Goal: Task Accomplishment & Management: Use online tool/utility

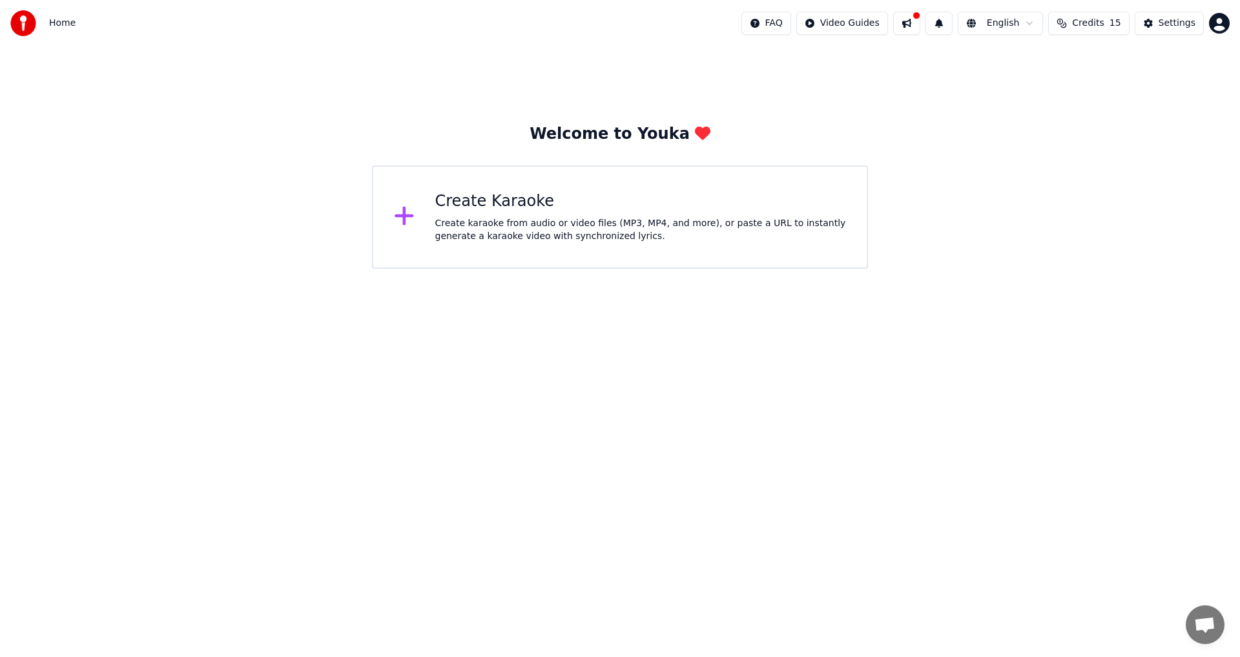
click at [921, 17] on div at bounding box center [917, 16] width 8 height 8
click at [872, 23] on html "Home FAQ Video Guides English Credits 15 Settings Welcome to Youka Create Karao…" at bounding box center [620, 134] width 1240 height 269
click at [863, 78] on div "Lyrics Sync Guide" at bounding box center [862, 71] width 90 height 21
click at [508, 207] on div "Create Karaoke" at bounding box center [641, 201] width 412 height 21
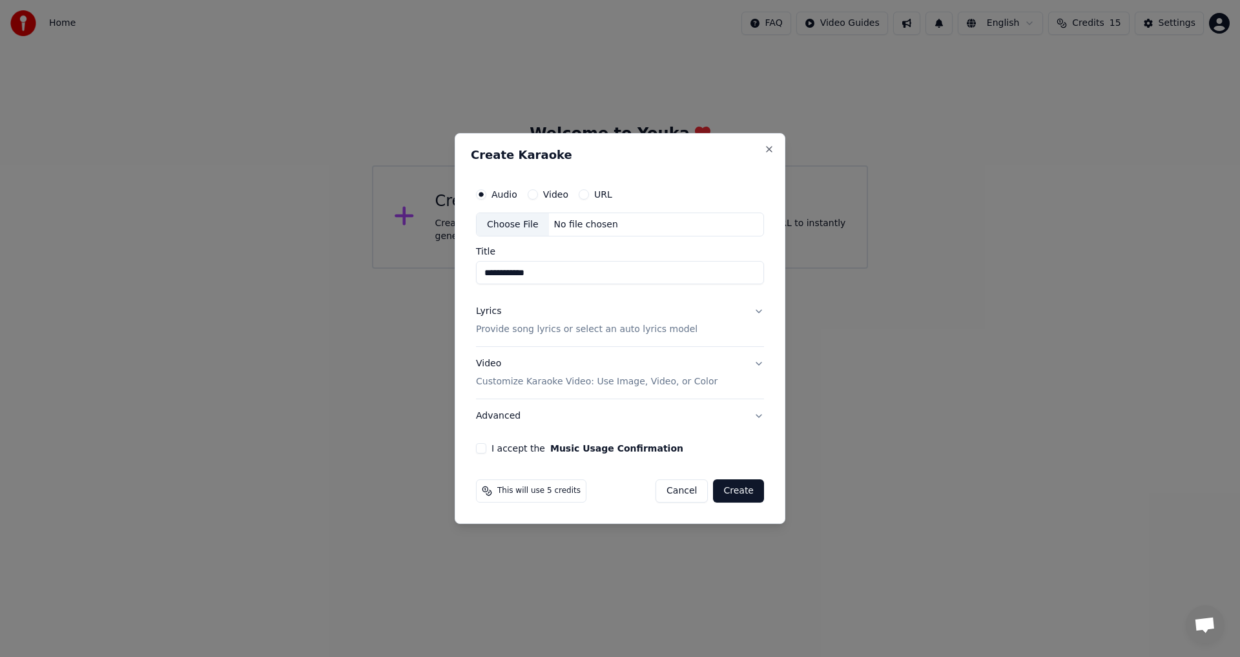
type input "**********"
click at [758, 312] on button "Lyrics Provide song lyrics or select an auto lyrics model" at bounding box center [620, 321] width 288 height 52
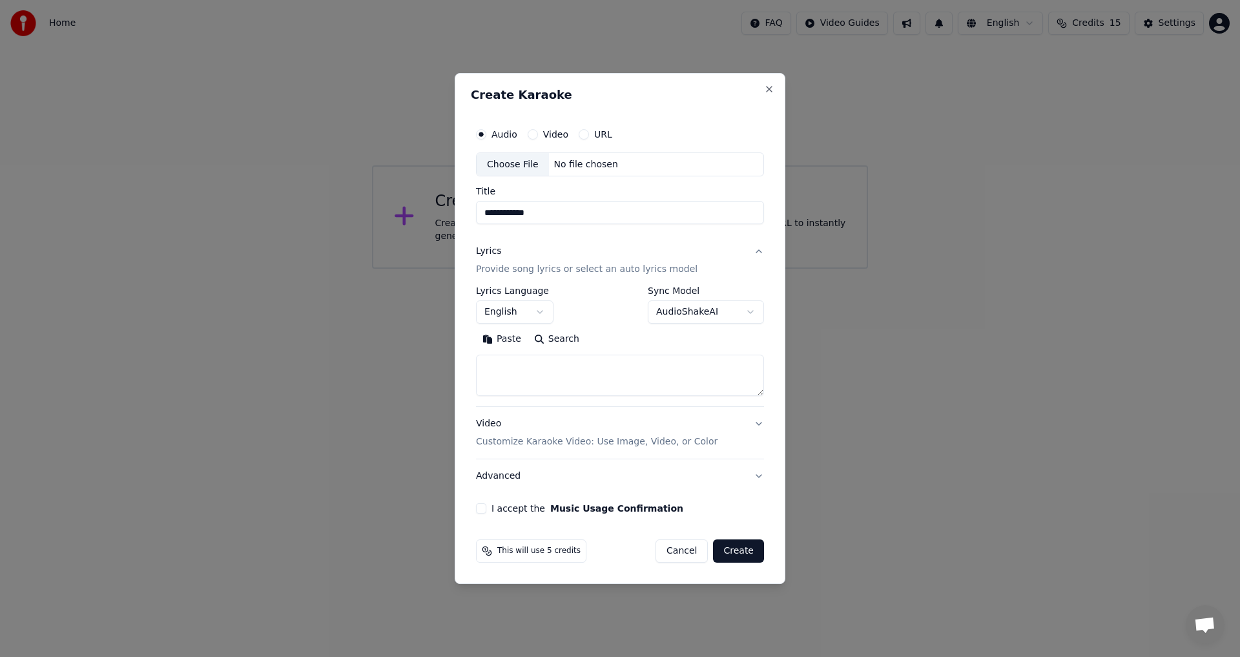
click at [566, 443] on p "Customize Karaoke Video: Use Image, Video, or Color" at bounding box center [597, 441] width 242 height 13
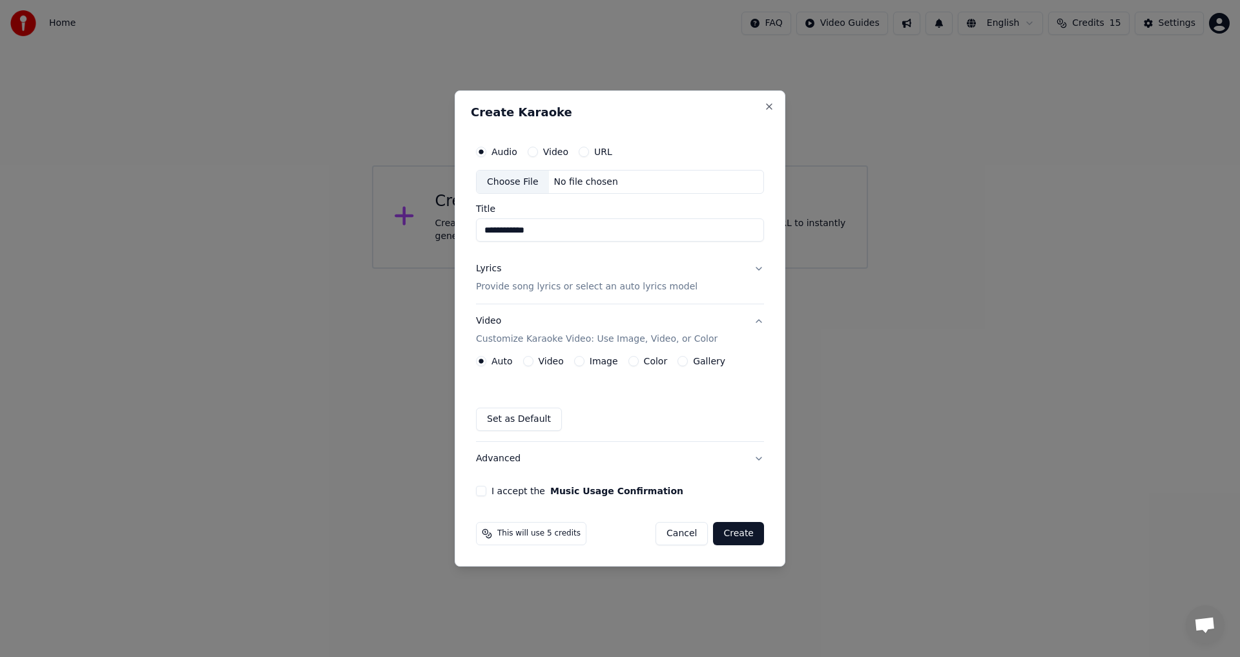
click at [501, 362] on label "Auto" at bounding box center [502, 361] width 21 height 9
click at [486, 362] on button "Auto" at bounding box center [481, 361] width 10 height 10
click at [510, 186] on div "Choose File" at bounding box center [513, 182] width 72 height 23
click at [600, 152] on label "URL" at bounding box center [603, 151] width 18 height 9
click at [589, 152] on button "URL" at bounding box center [584, 152] width 10 height 10
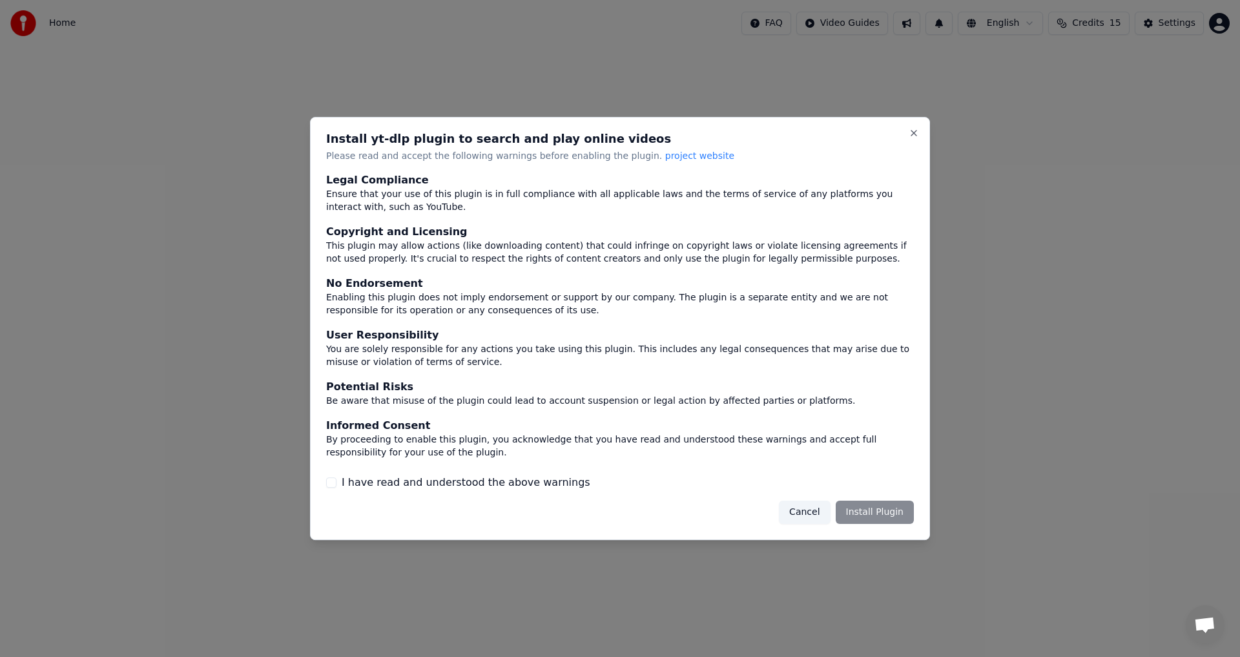
click at [333, 486] on button "I have read and understood the above warnings" at bounding box center [331, 482] width 10 height 10
click at [873, 514] on button "Install Plugin" at bounding box center [875, 512] width 78 height 23
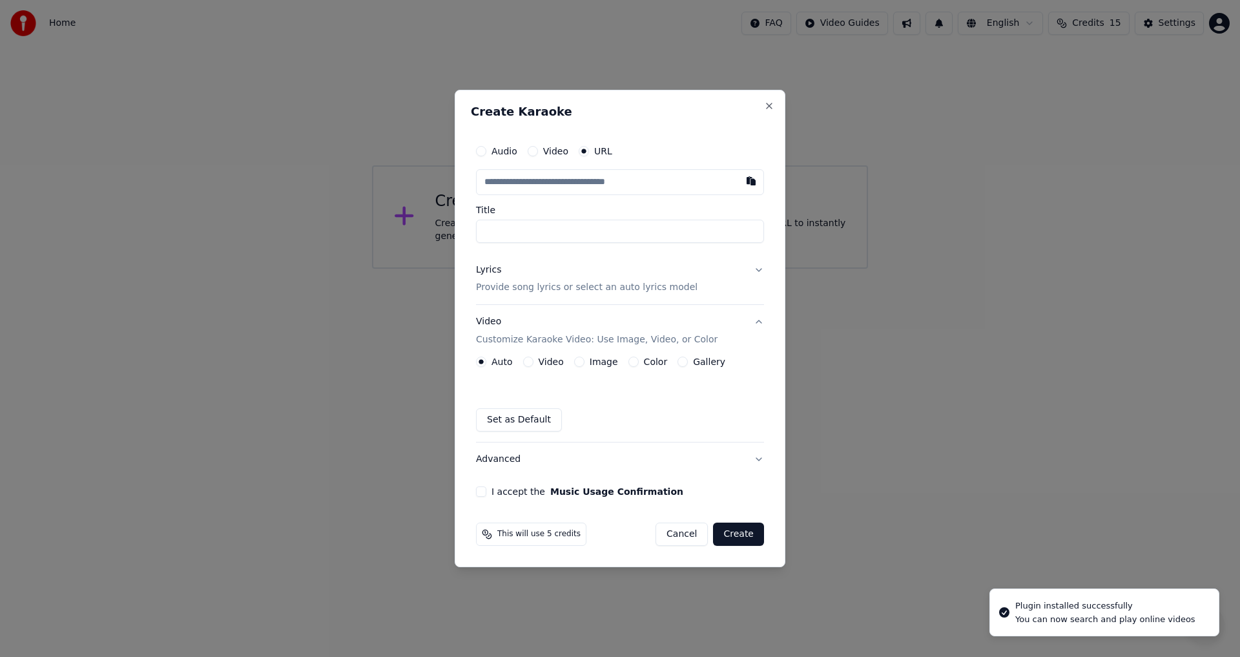
click at [558, 181] on input "text" at bounding box center [620, 182] width 288 height 26
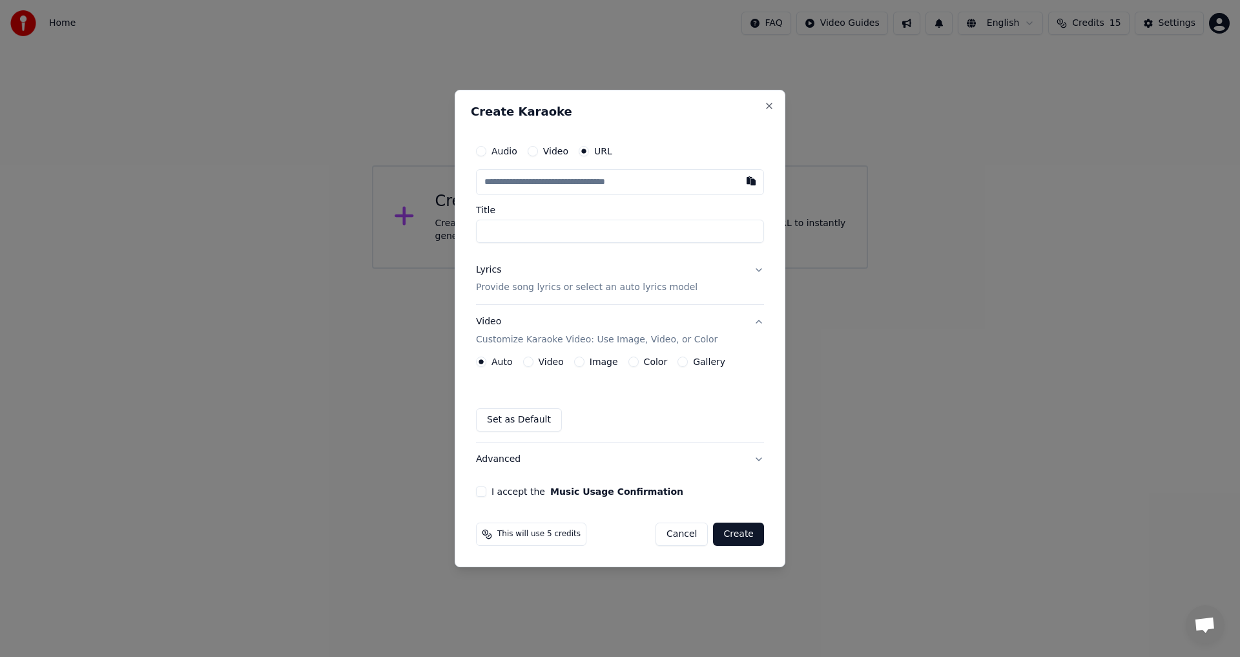
click at [517, 182] on input "text" at bounding box center [620, 182] width 288 height 26
click at [556, 187] on input "text" at bounding box center [620, 182] width 288 height 26
click at [490, 186] on input "text" at bounding box center [620, 182] width 288 height 26
click at [750, 181] on button "button" at bounding box center [751, 180] width 26 height 23
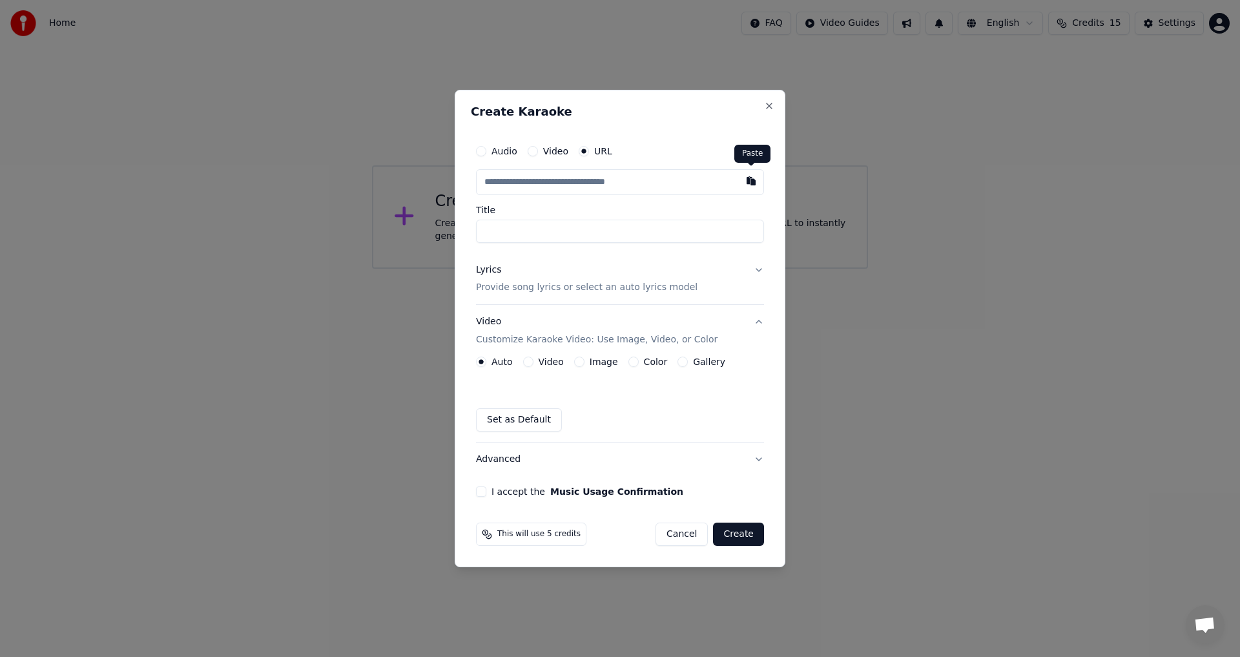
type input "**********"
click at [508, 290] on p "Provide song lyrics or select an auto lyrics model" at bounding box center [587, 288] width 222 height 13
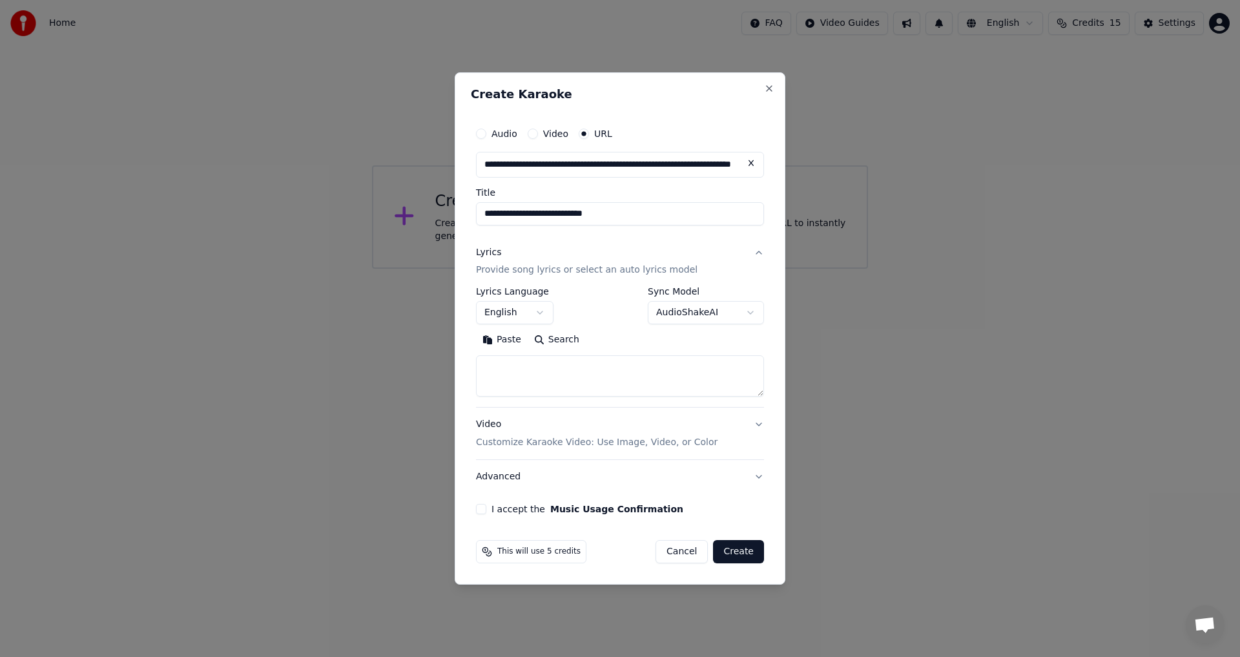
click at [493, 363] on textarea at bounding box center [620, 376] width 288 height 41
click at [504, 337] on button "Paste" at bounding box center [502, 340] width 52 height 21
click at [475, 510] on div "**********" at bounding box center [620, 318] width 298 height 404
click at [480, 510] on button "I accept the Music Usage Confirmation" at bounding box center [481, 509] width 10 height 10
click at [743, 550] on button "Create" at bounding box center [738, 551] width 51 height 23
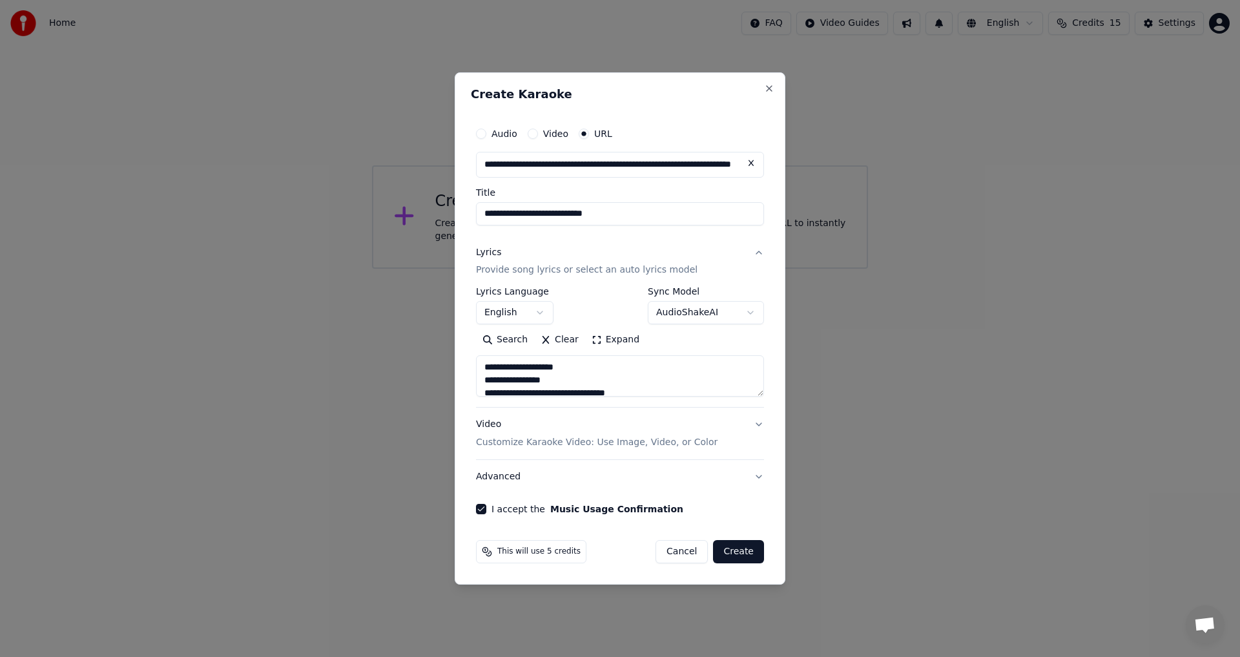
type textarea "**********"
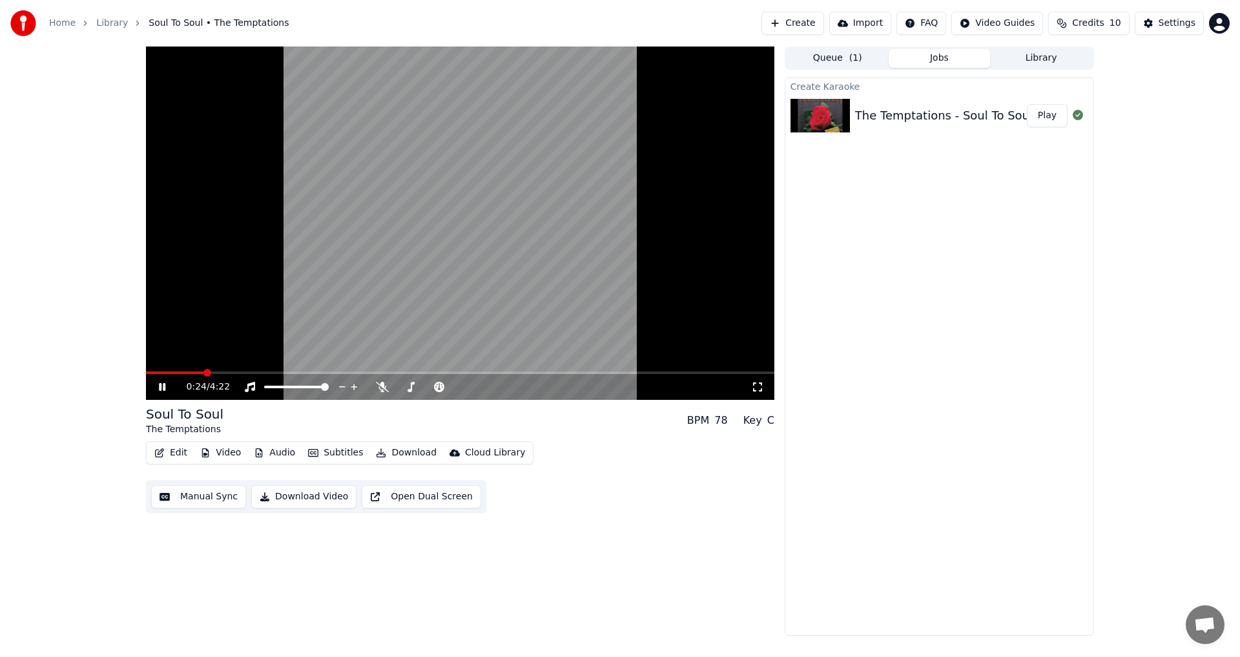
click at [160, 384] on icon at bounding box center [162, 387] width 6 height 8
click at [146, 377] on span at bounding box center [150, 373] width 8 height 8
click at [160, 386] on icon at bounding box center [162, 386] width 8 height 9
click at [404, 384] on span at bounding box center [407, 387] width 8 height 8
click at [264, 386] on span at bounding box center [268, 387] width 8 height 8
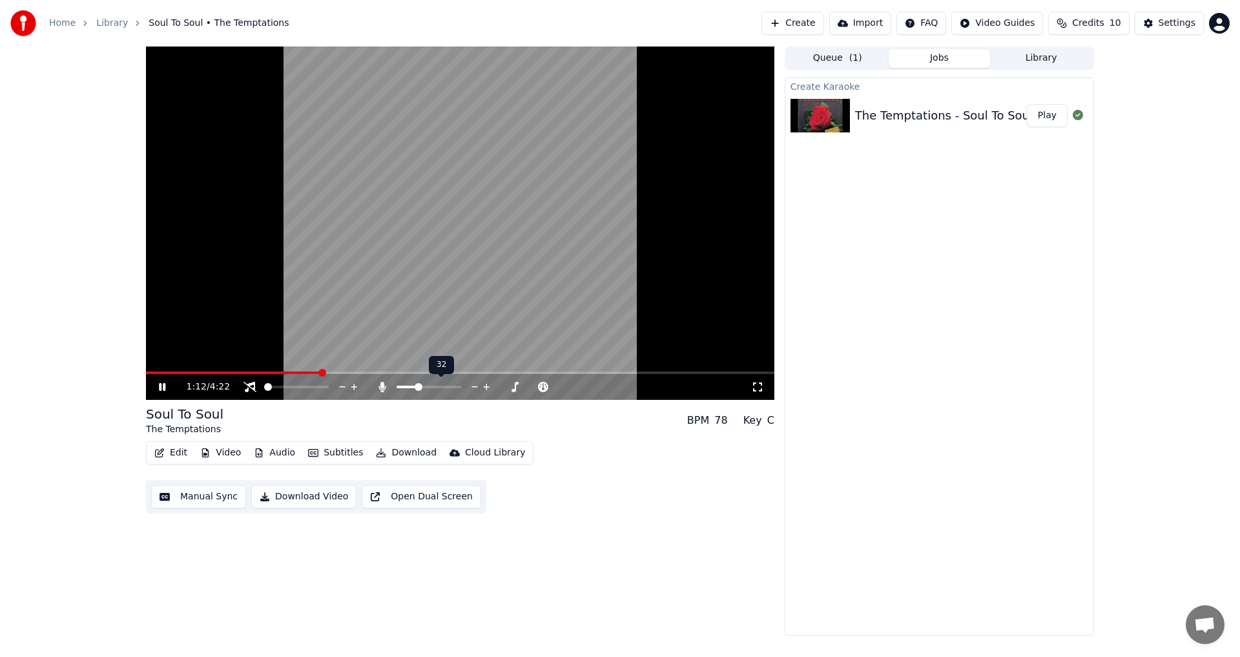
click at [417, 388] on span at bounding box center [419, 387] width 8 height 8
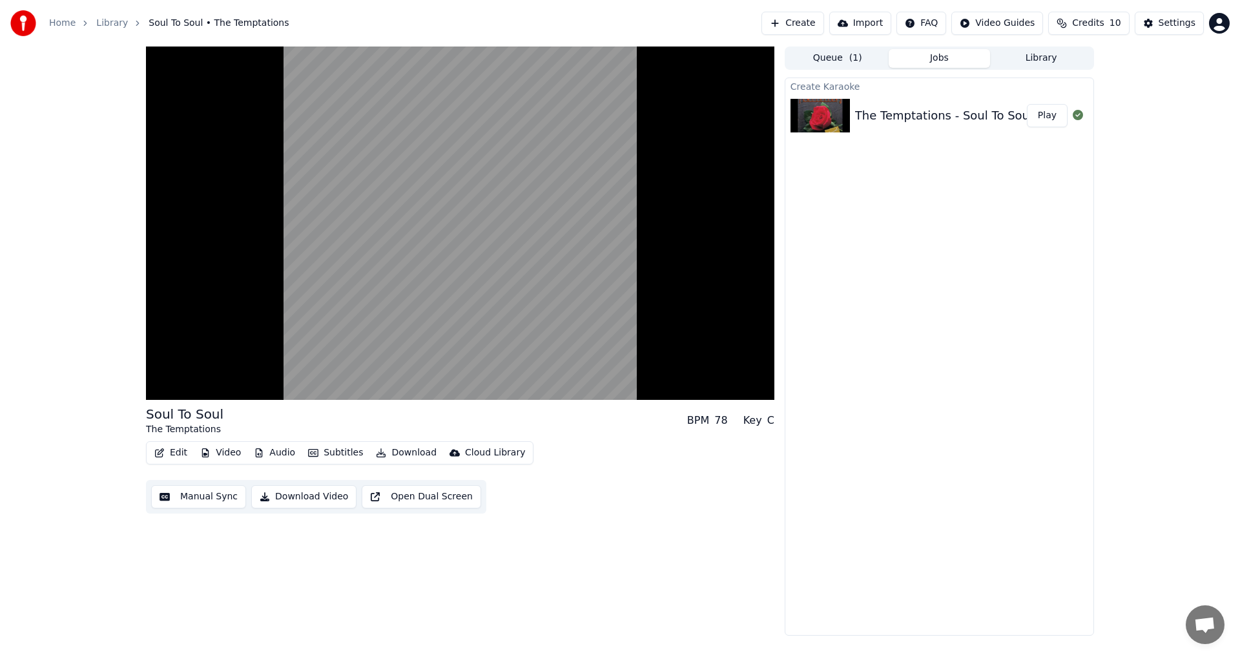
click at [178, 454] on button "Edit" at bounding box center [170, 453] width 43 height 18
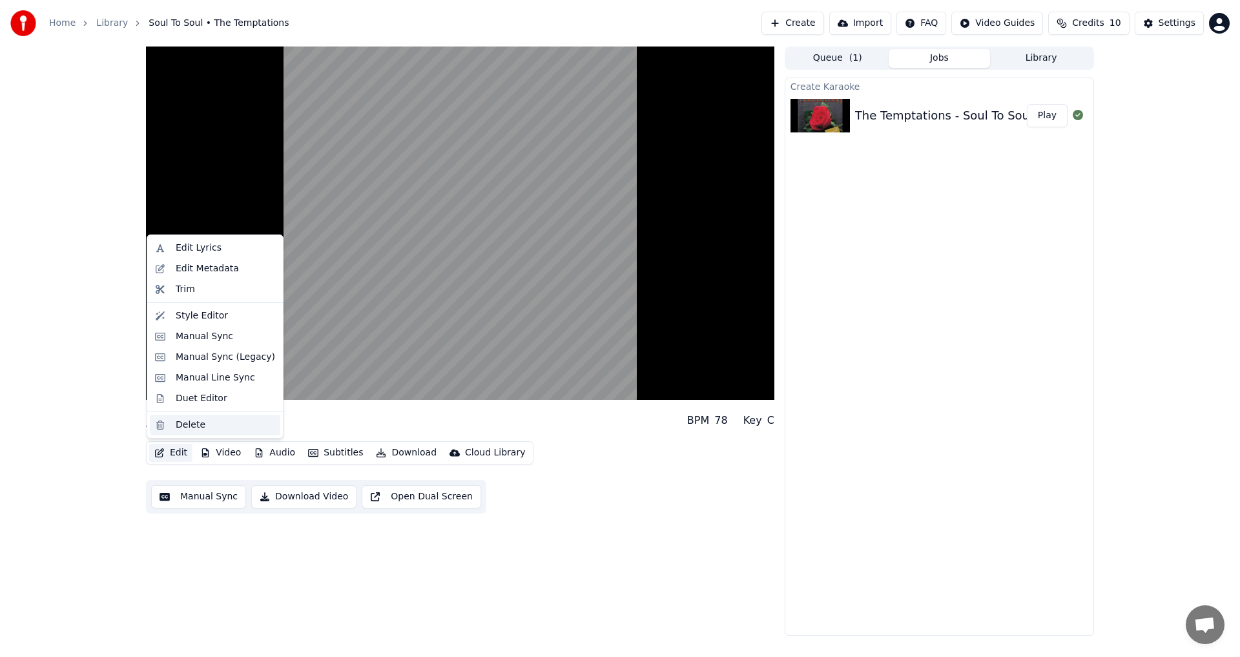
click at [194, 430] on div "Delete" at bounding box center [191, 425] width 30 height 13
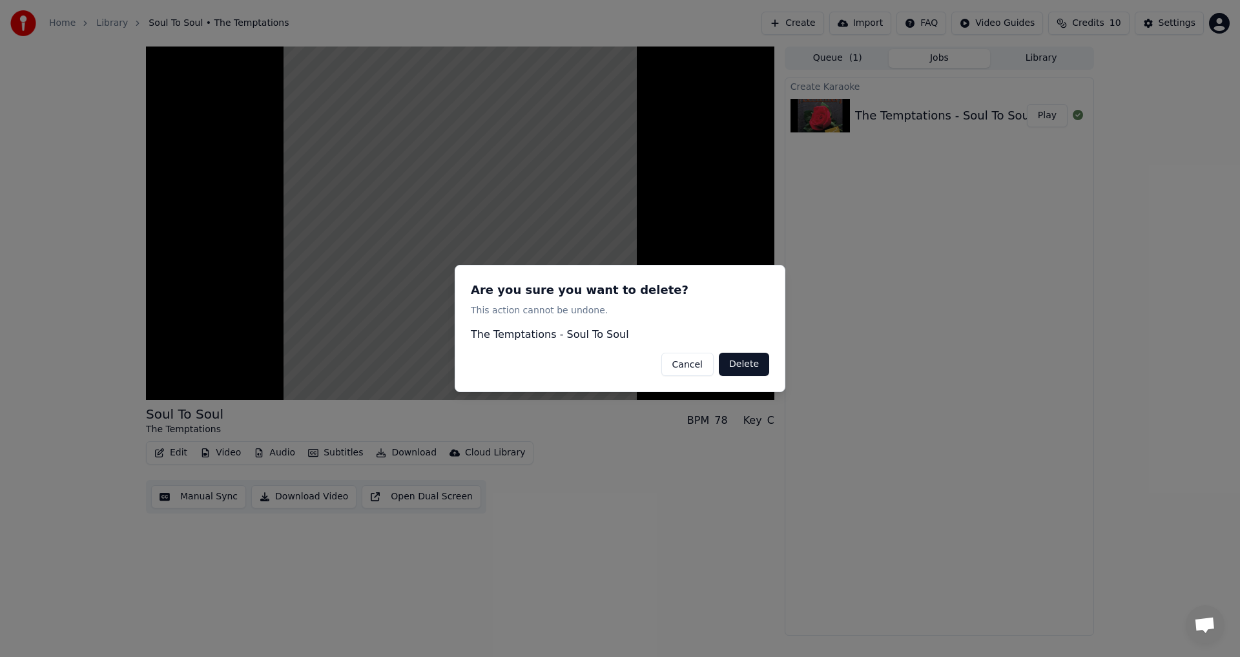
click at [744, 364] on button "Delete" at bounding box center [744, 364] width 50 height 23
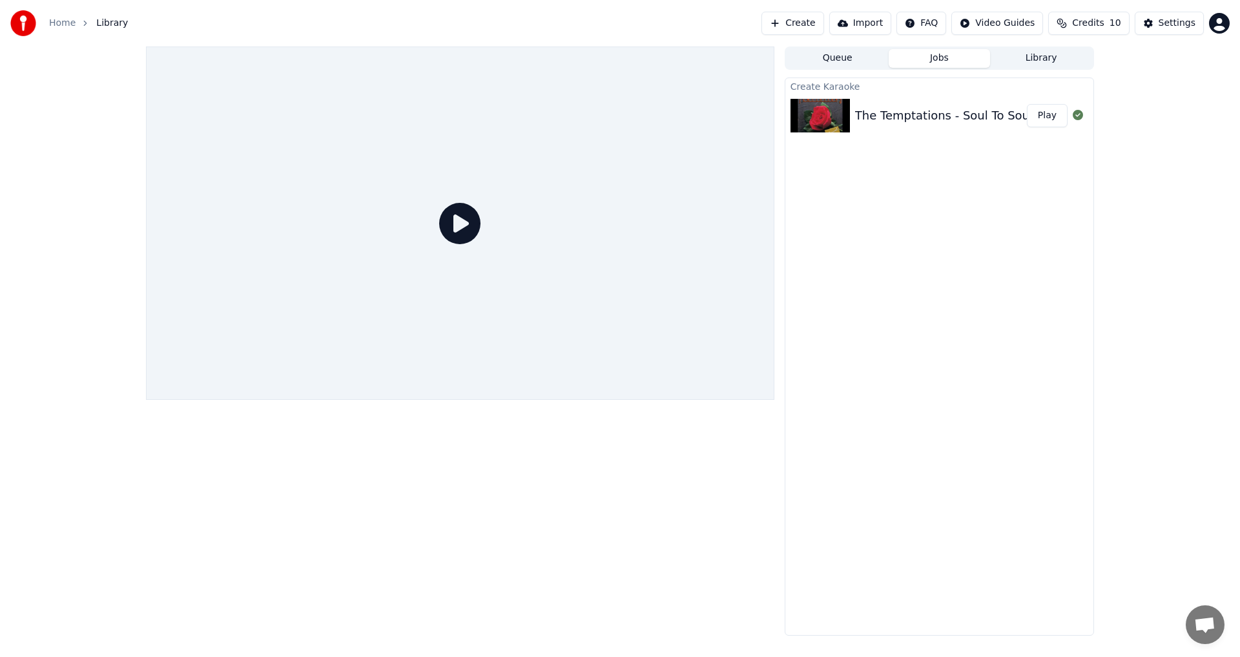
click at [1052, 115] on button "Play" at bounding box center [1047, 115] width 41 height 23
click at [458, 227] on icon at bounding box center [459, 223] width 41 height 41
